Goal: Use online tool/utility: Utilize a website feature to perform a specific function

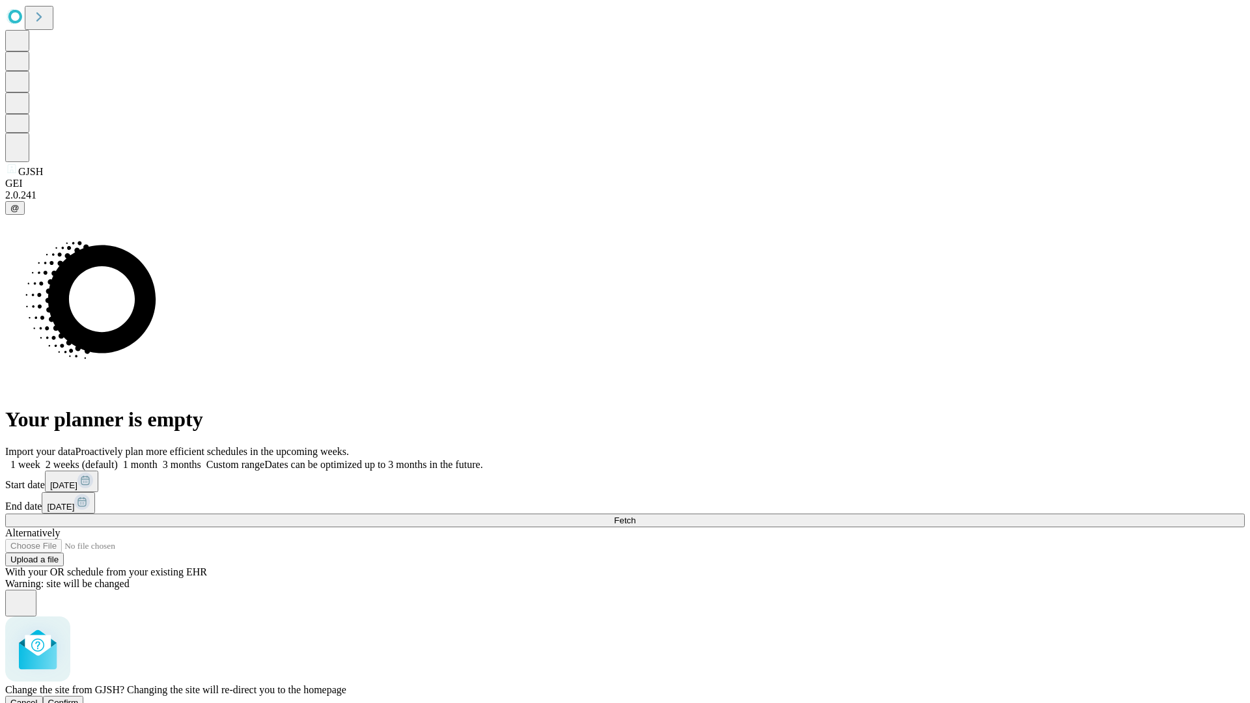
click at [79, 698] on span "Confirm" at bounding box center [63, 703] width 31 height 10
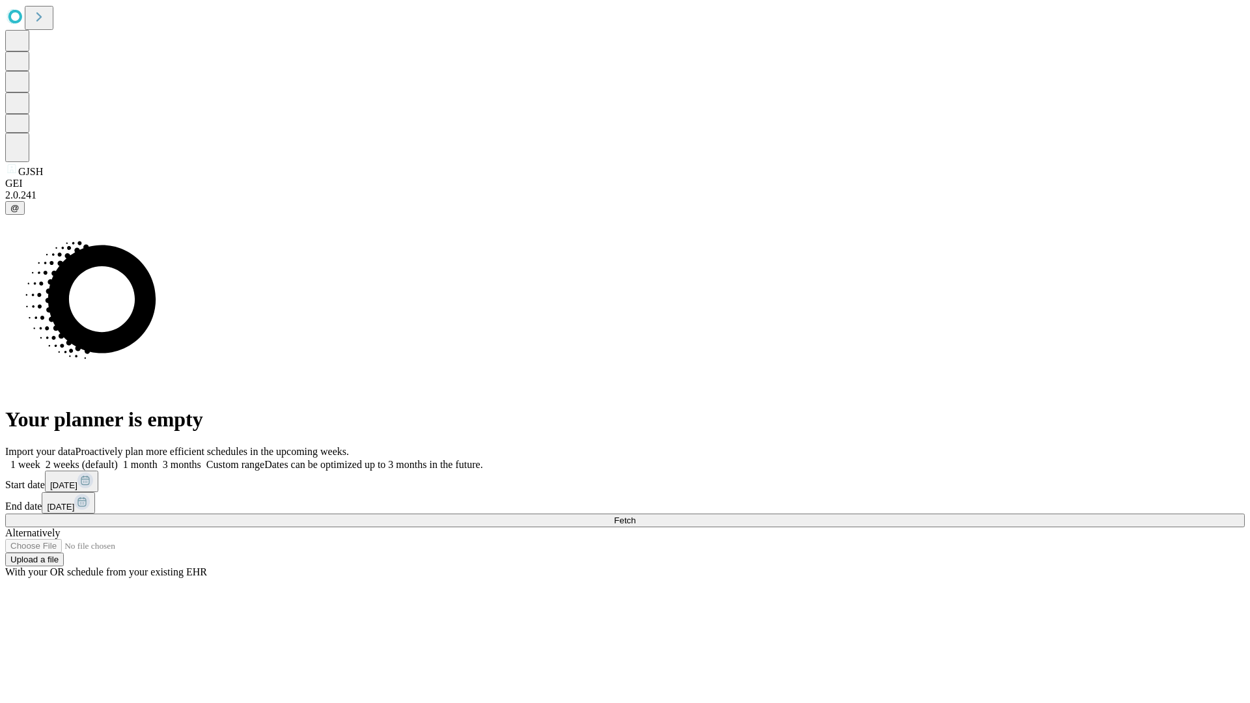
click at [158, 459] on label "1 month" at bounding box center [138, 464] width 40 height 11
click at [636, 516] on span "Fetch" at bounding box center [624, 521] width 21 height 10
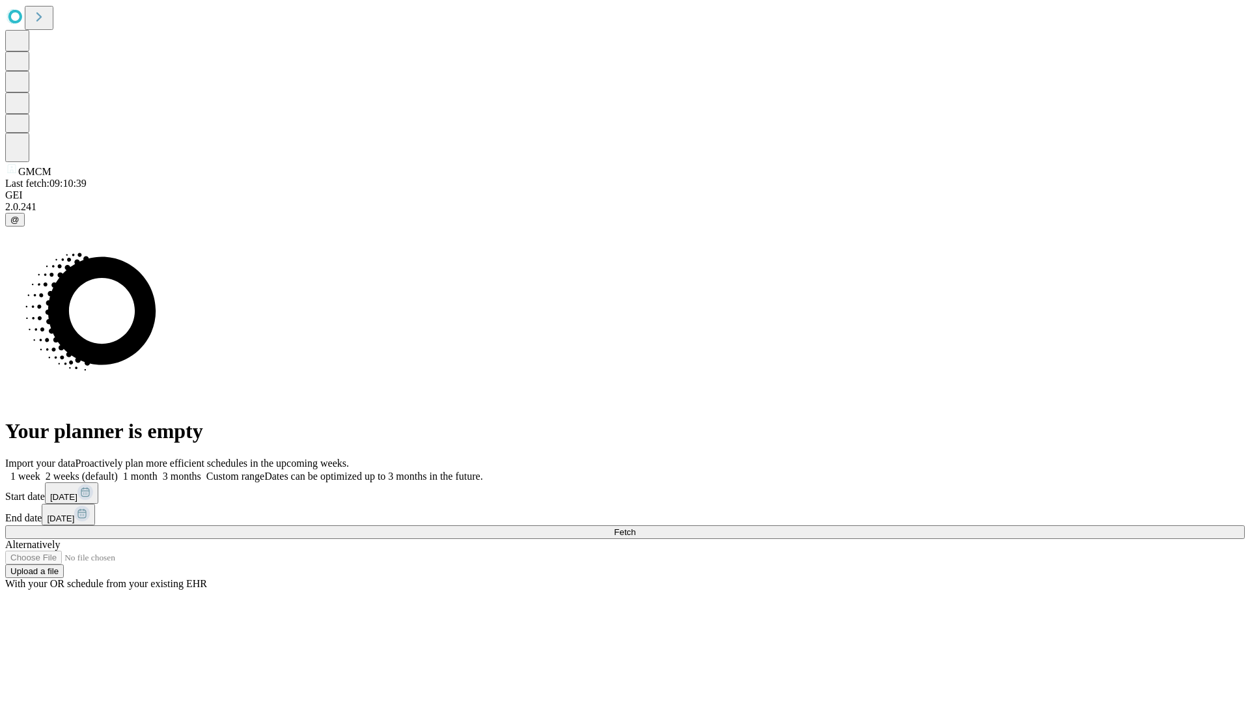
click at [158, 471] on label "1 month" at bounding box center [138, 476] width 40 height 11
click at [636, 528] on span "Fetch" at bounding box center [624, 533] width 21 height 10
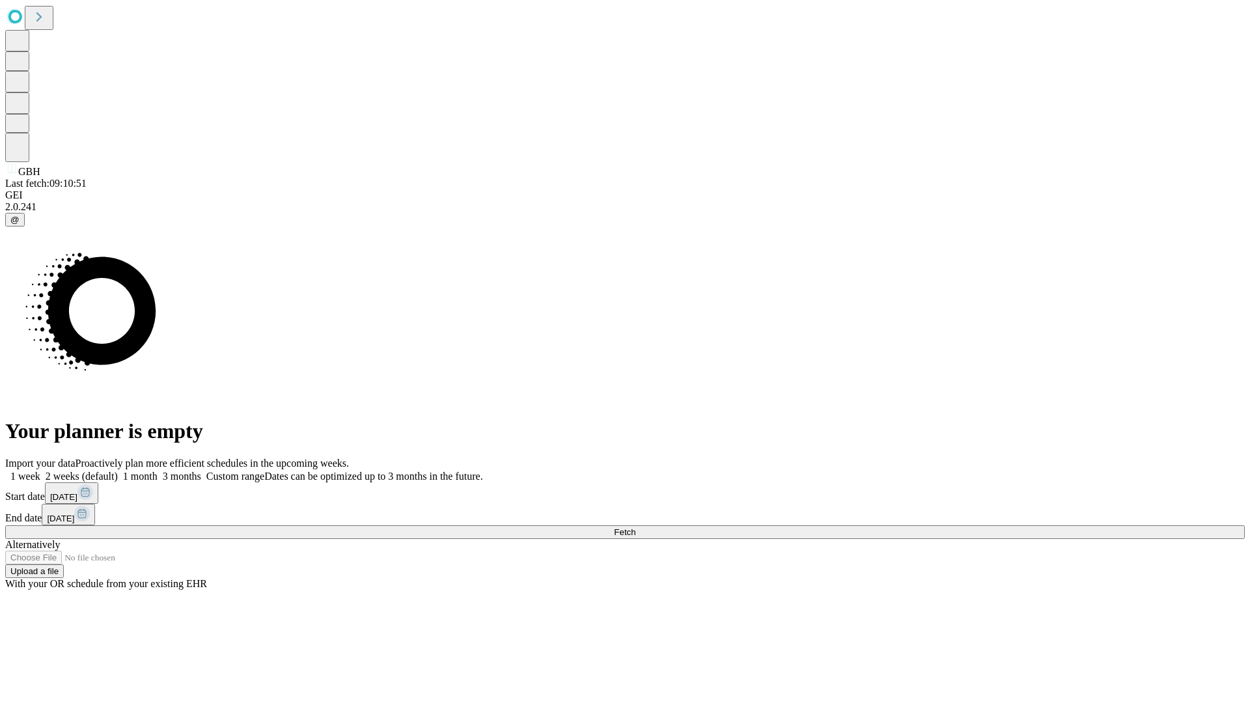
click at [158, 471] on label "1 month" at bounding box center [138, 476] width 40 height 11
click at [636, 528] on span "Fetch" at bounding box center [624, 533] width 21 height 10
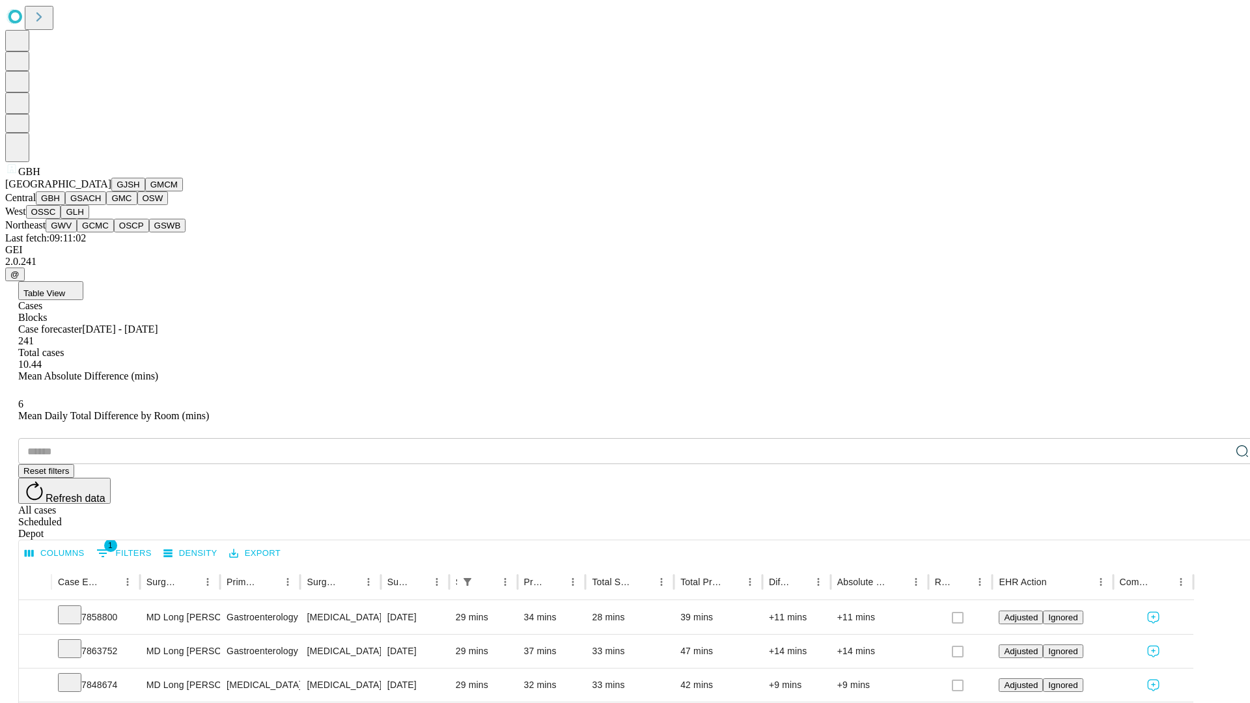
click at [101, 205] on button "GSACH" at bounding box center [85, 198] width 41 height 14
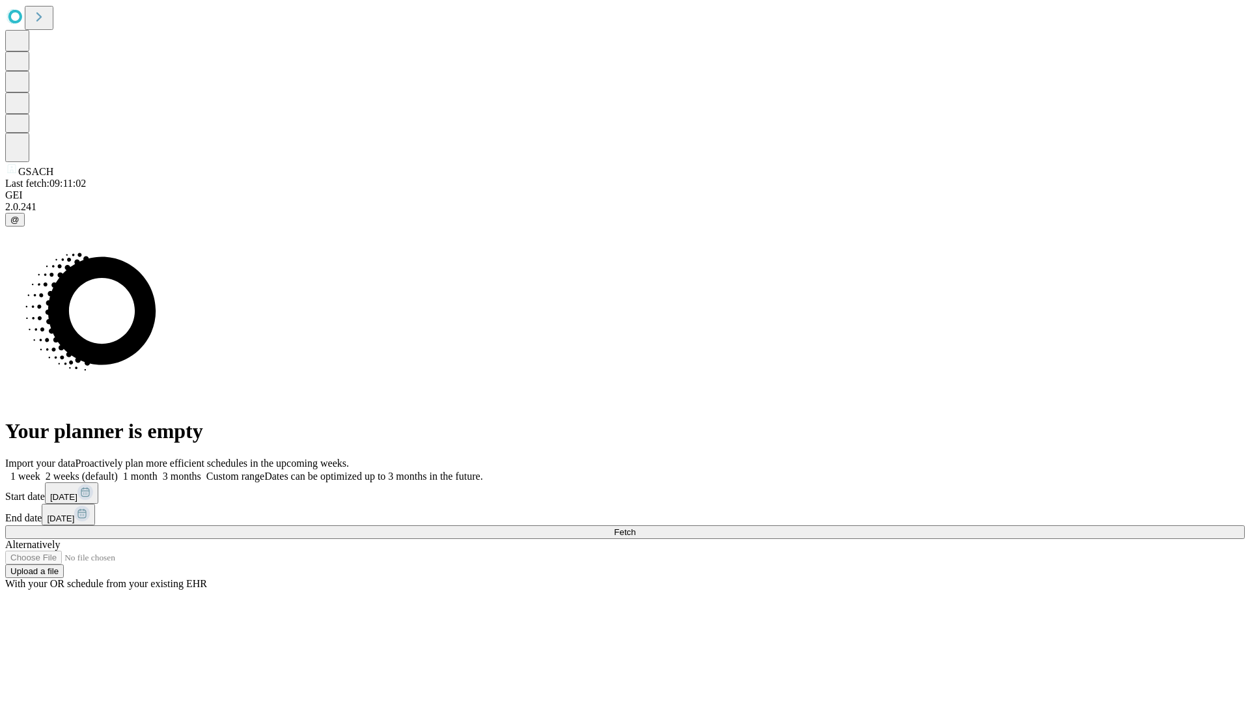
click at [158, 471] on label "1 month" at bounding box center [138, 476] width 40 height 11
click at [636, 528] on span "Fetch" at bounding box center [624, 533] width 21 height 10
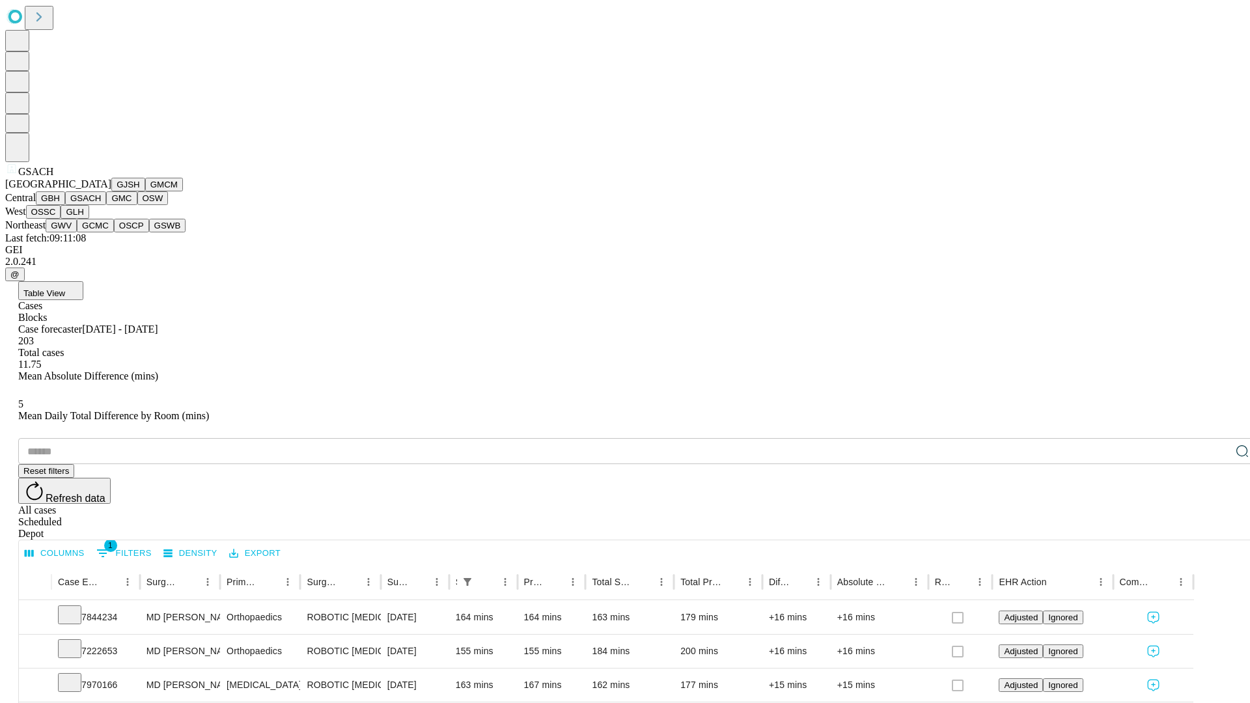
click at [106, 205] on button "GMC" at bounding box center [121, 198] width 31 height 14
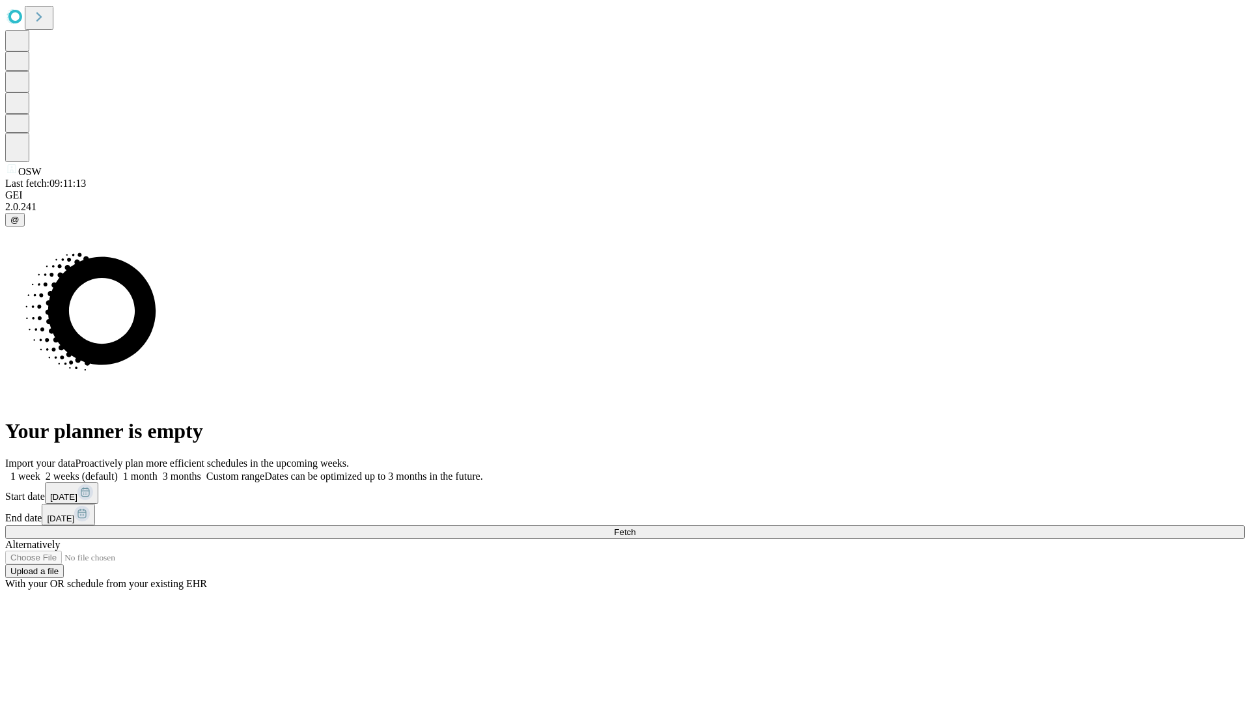
click at [158, 471] on label "1 month" at bounding box center [138, 476] width 40 height 11
click at [636, 528] on span "Fetch" at bounding box center [624, 533] width 21 height 10
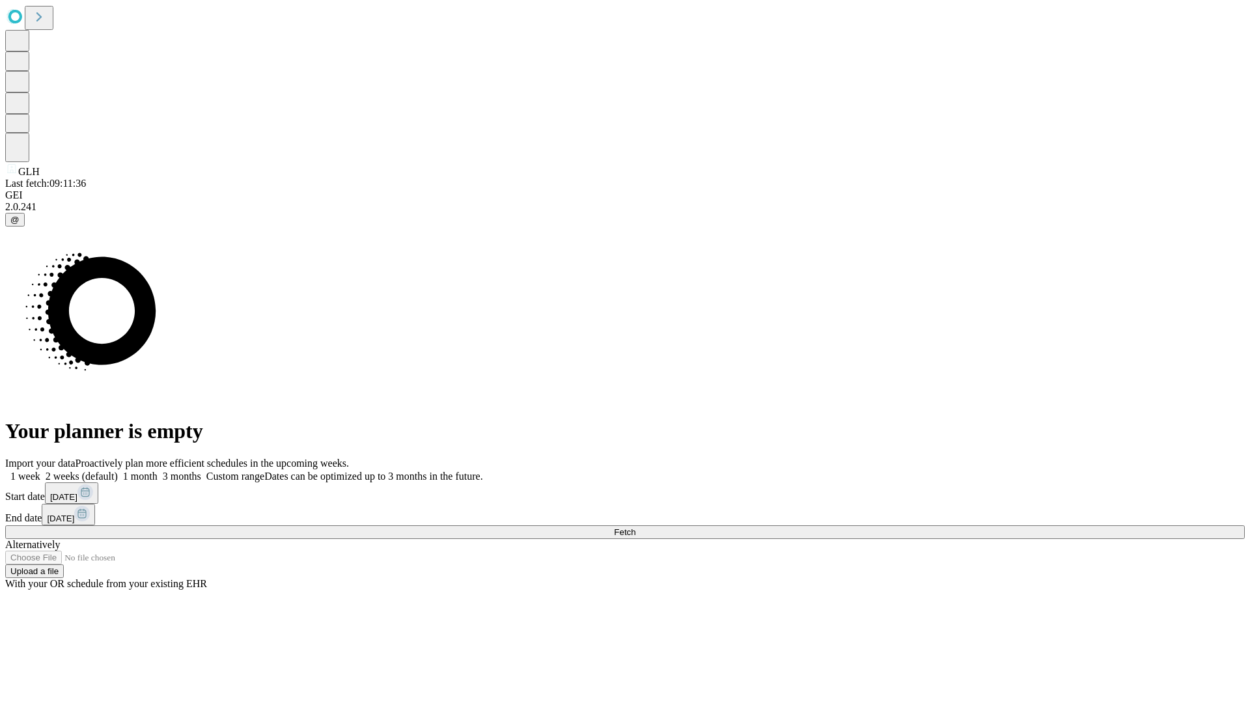
click at [158, 471] on label "1 month" at bounding box center [138, 476] width 40 height 11
click at [636, 528] on span "Fetch" at bounding box center [624, 533] width 21 height 10
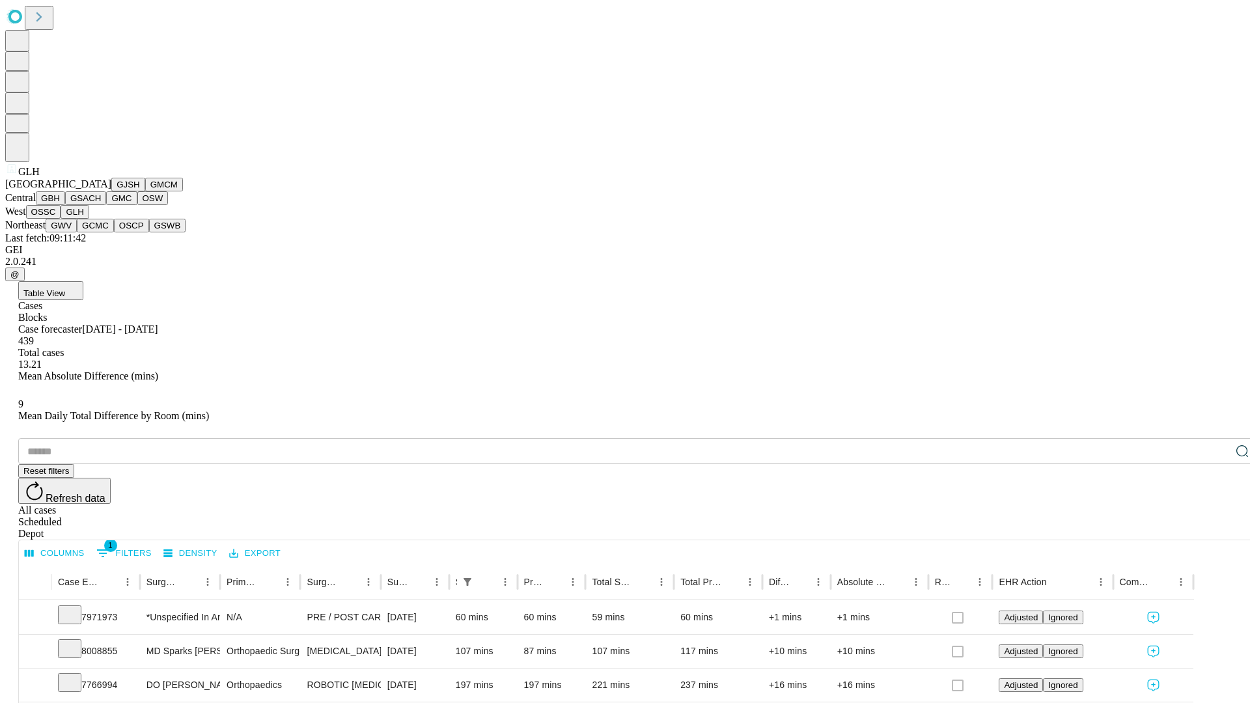
click at [77, 233] on button "GWV" at bounding box center [61, 226] width 31 height 14
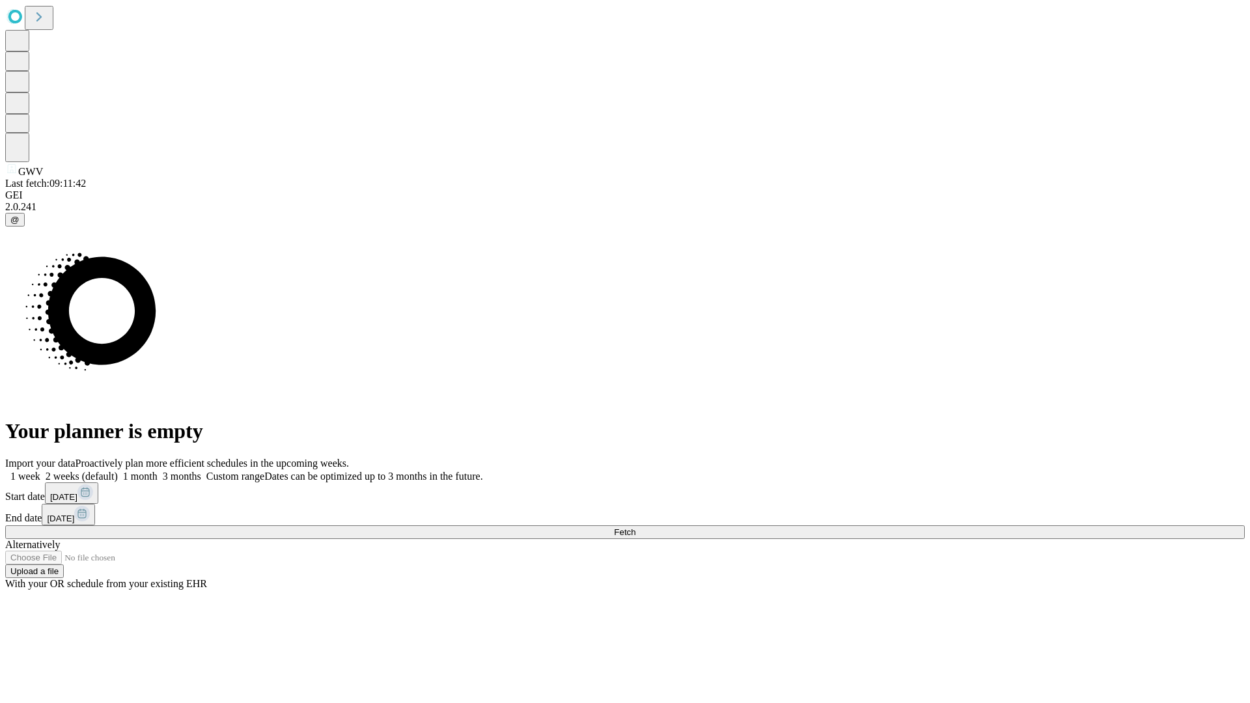
click at [158, 471] on label "1 month" at bounding box center [138, 476] width 40 height 11
click at [636, 528] on span "Fetch" at bounding box center [624, 533] width 21 height 10
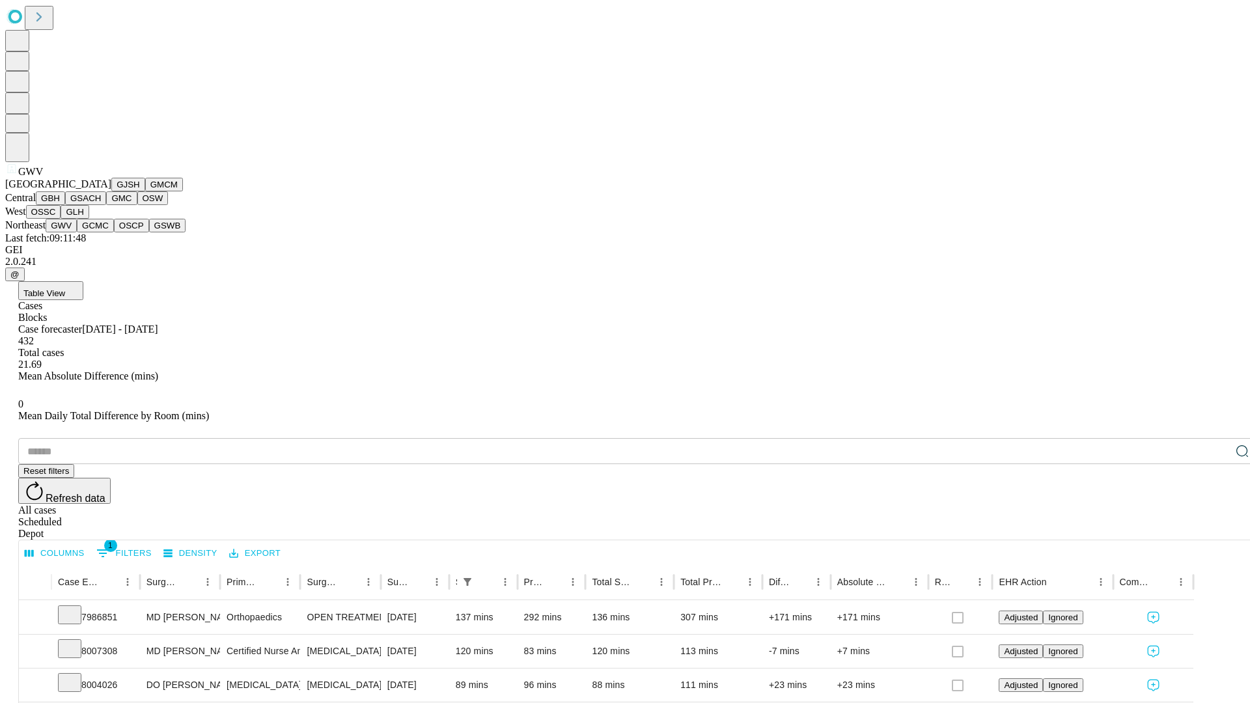
click at [101, 233] on button "GCMC" at bounding box center [95, 226] width 37 height 14
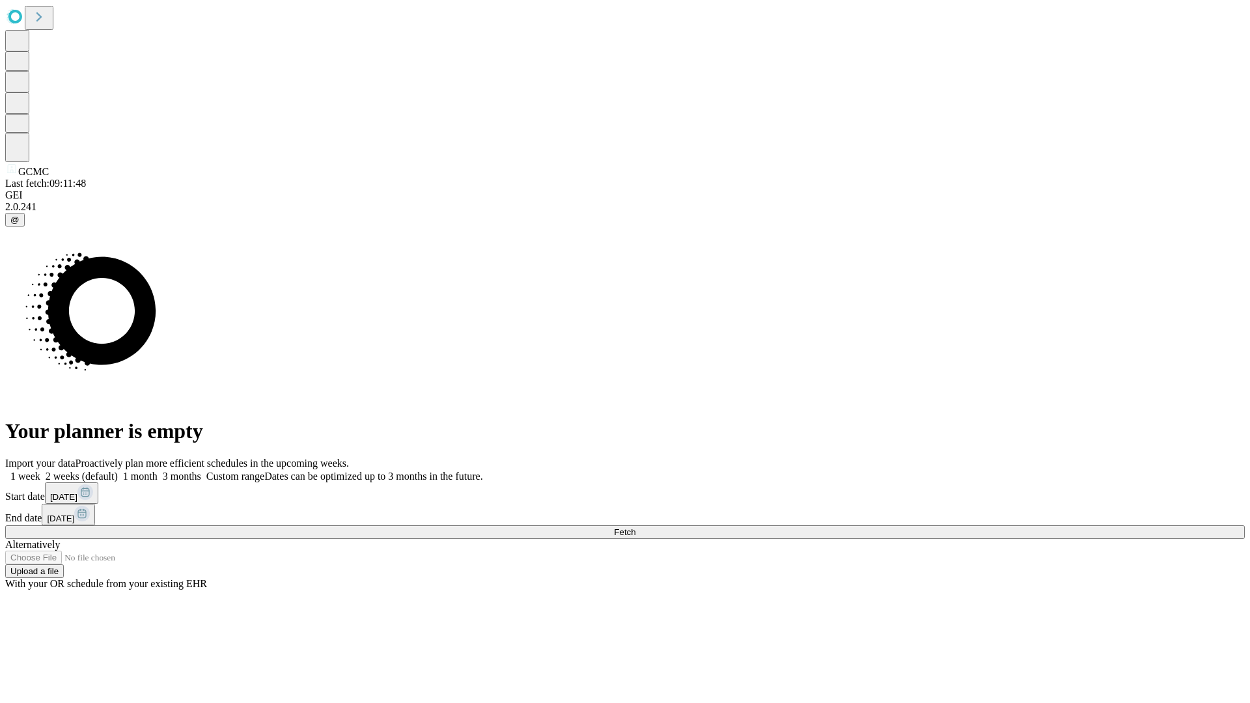
click at [158, 471] on label "1 month" at bounding box center [138, 476] width 40 height 11
click at [636, 528] on span "Fetch" at bounding box center [624, 533] width 21 height 10
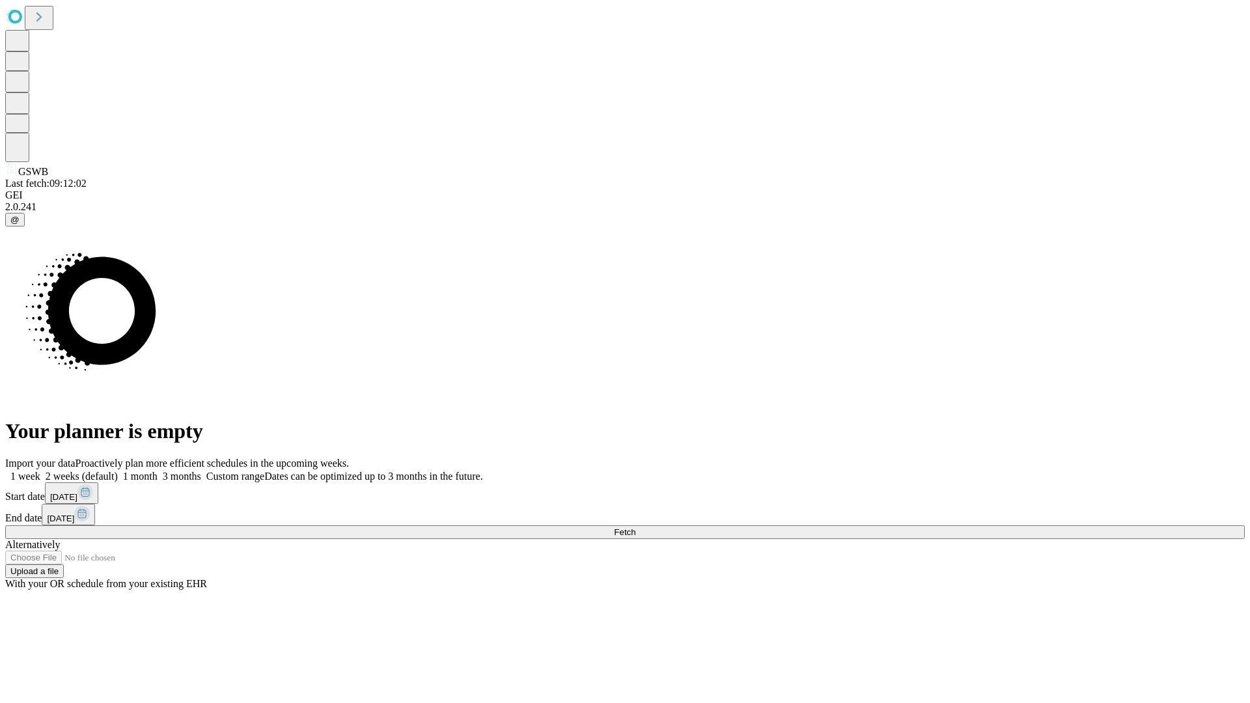
click at [636, 528] on span "Fetch" at bounding box center [624, 533] width 21 height 10
